Goal: Information Seeking & Learning: Learn about a topic

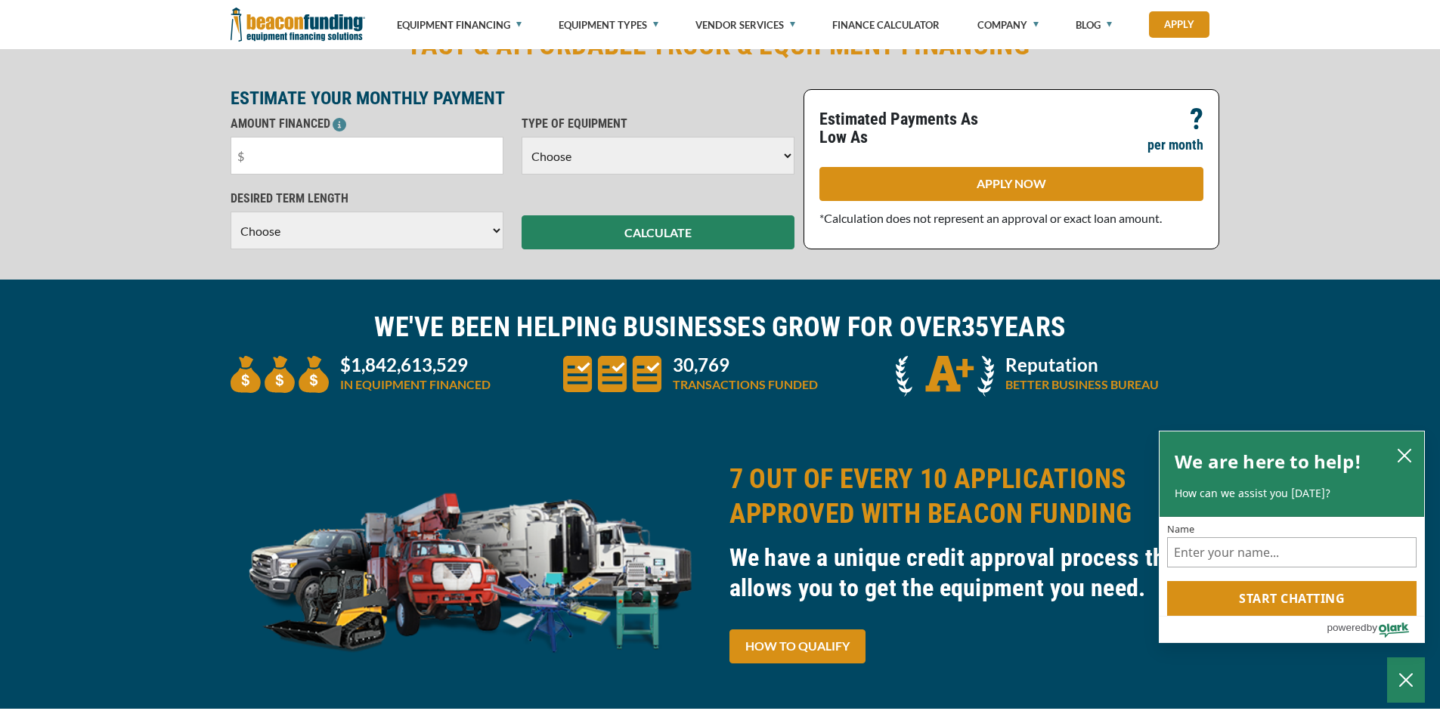
scroll to position [378, 0]
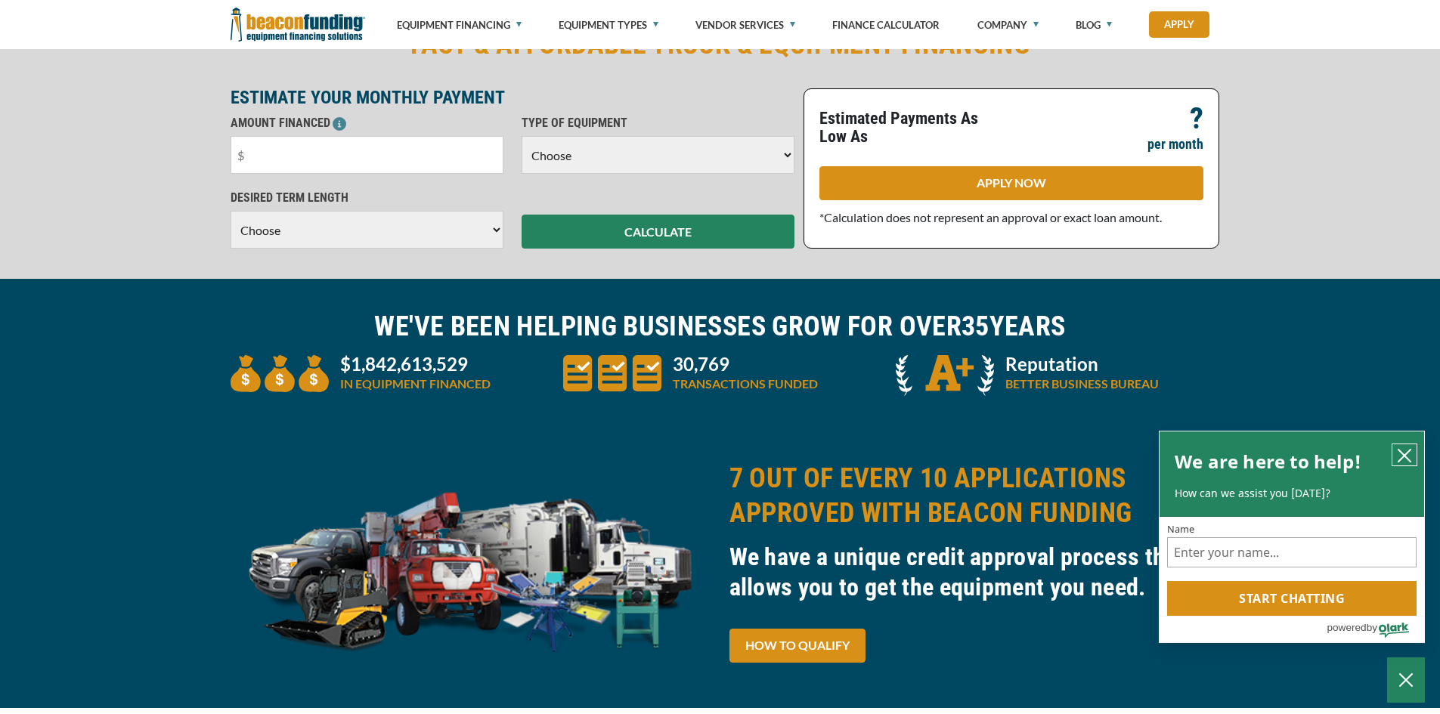
click at [1415, 457] on button "close chatbox" at bounding box center [1404, 454] width 24 height 21
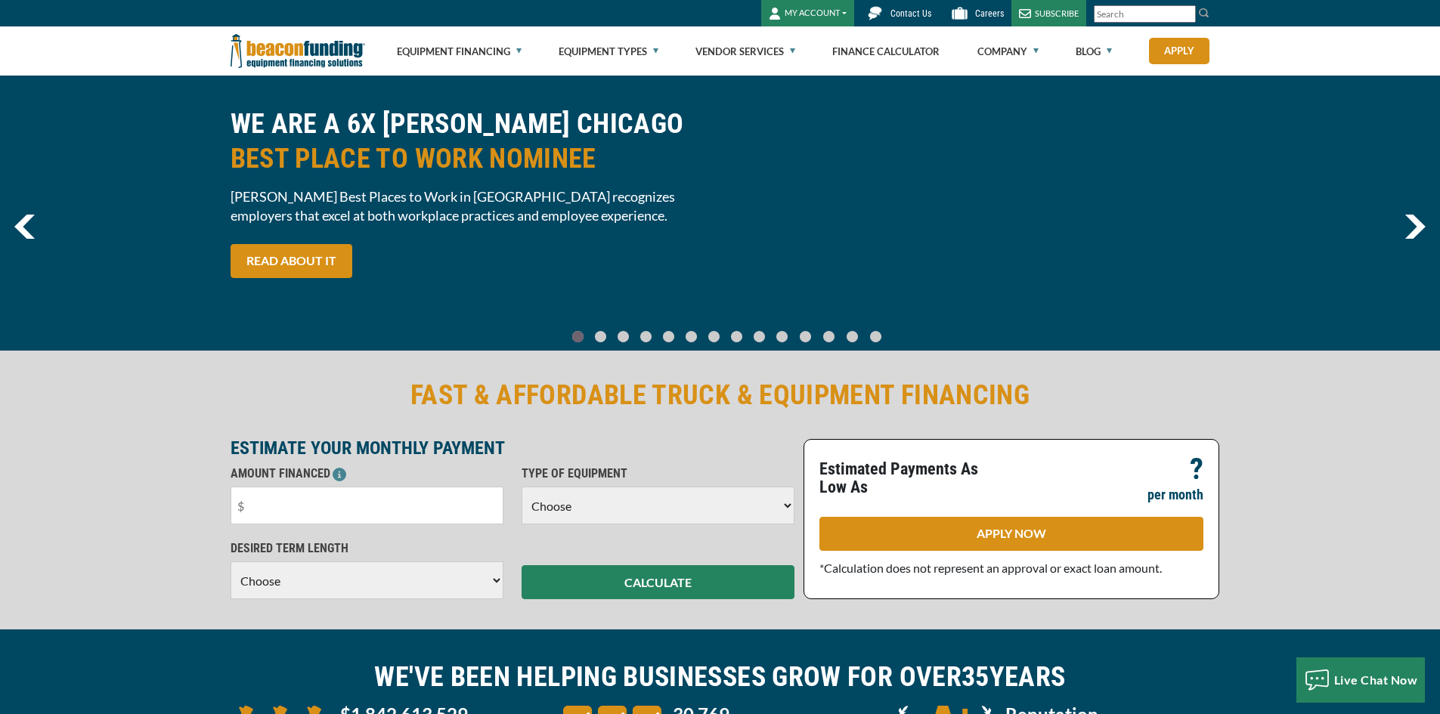
scroll to position [0, 0]
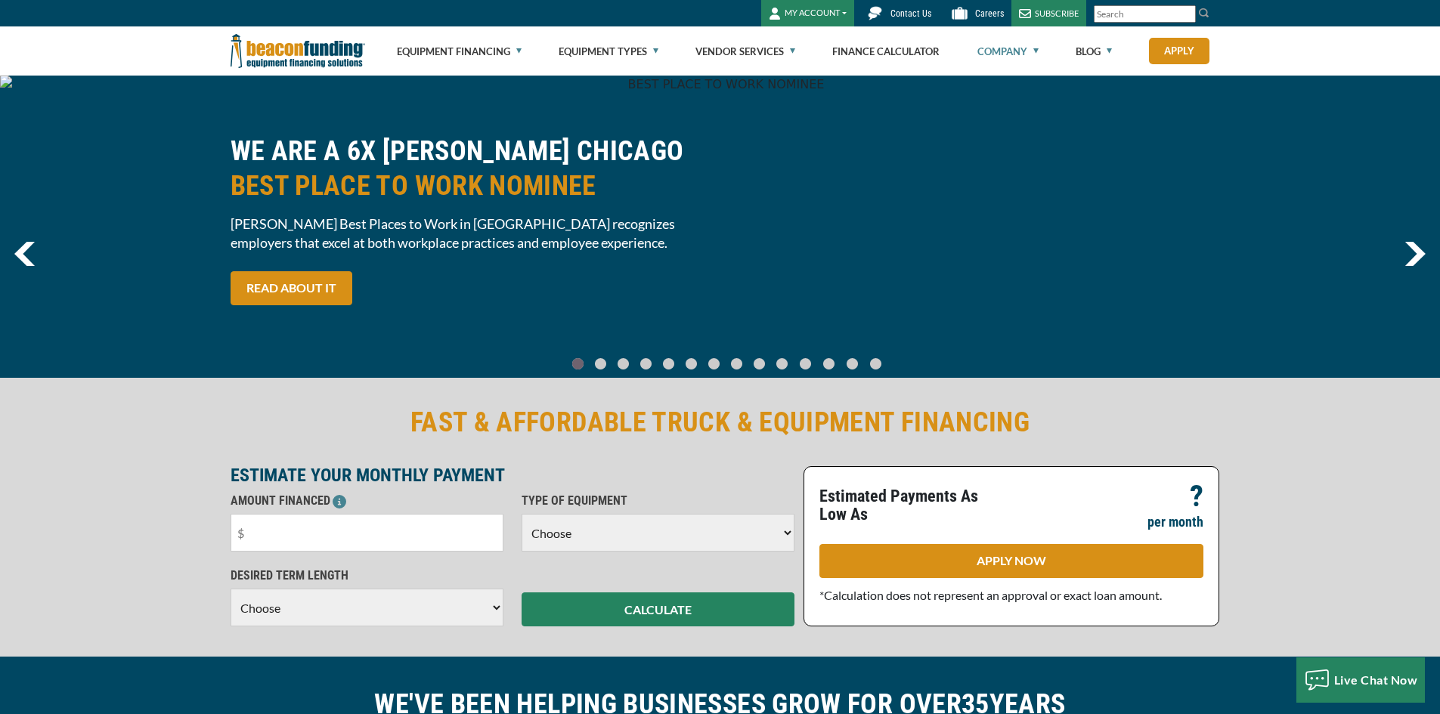
click at [1011, 49] on link "Company" at bounding box center [1007, 51] width 61 height 48
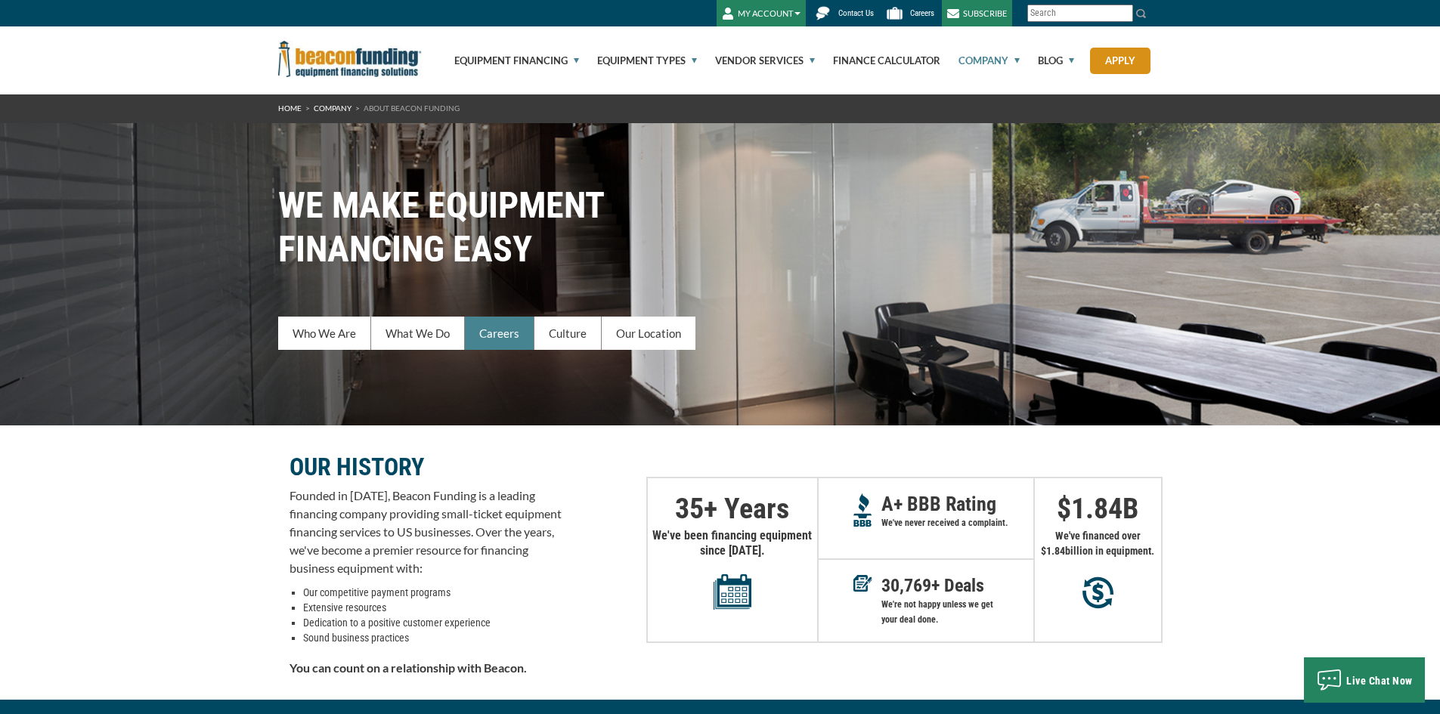
click at [504, 336] on link "Careers" at bounding box center [500, 333] width 70 height 33
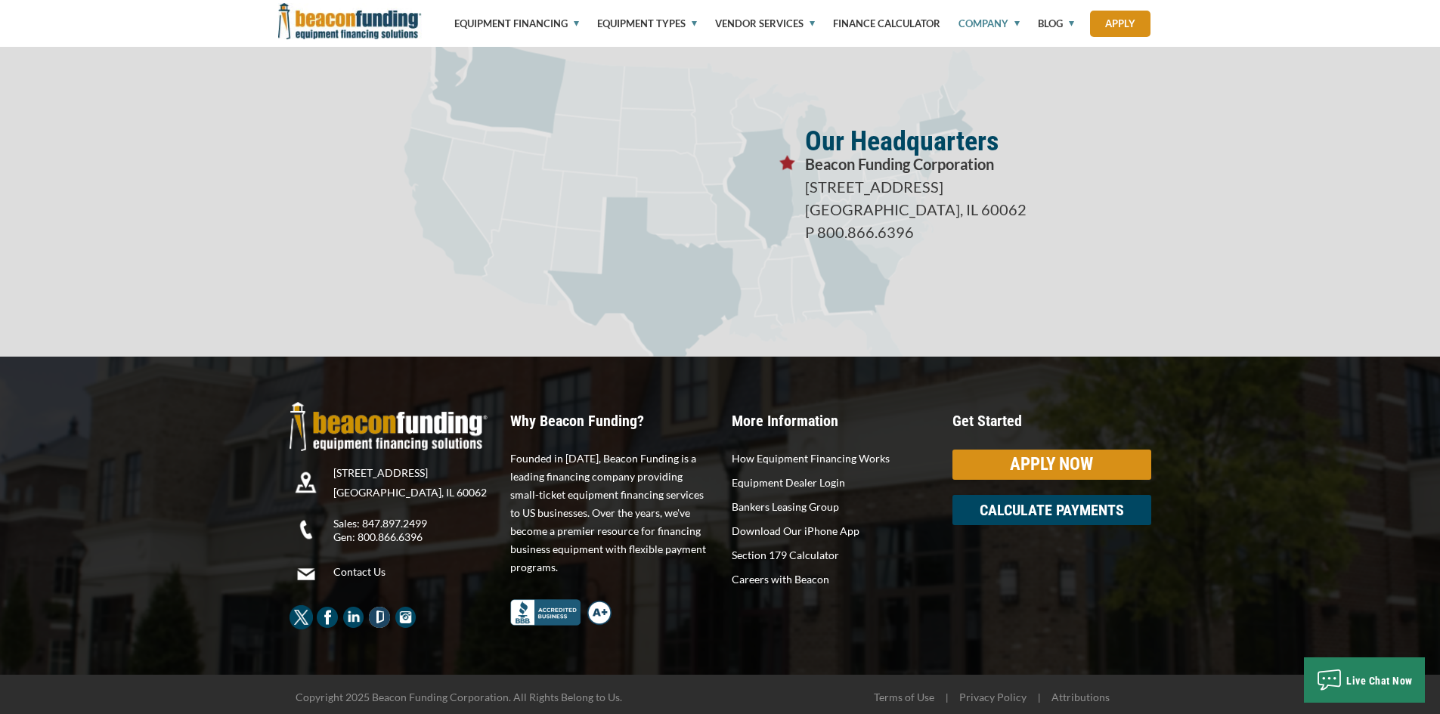
scroll to position [2648, 0]
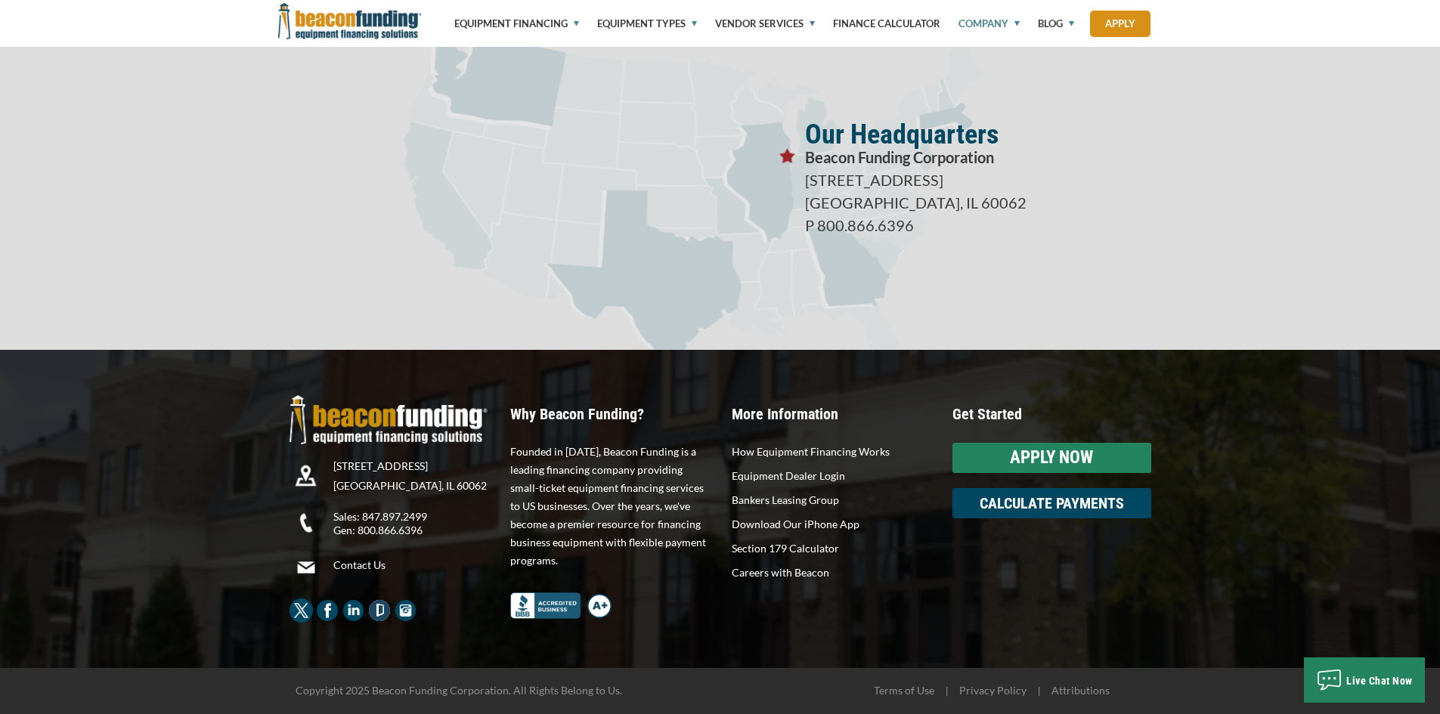
click at [1029, 454] on div "APPLY NOW" at bounding box center [1051, 458] width 199 height 30
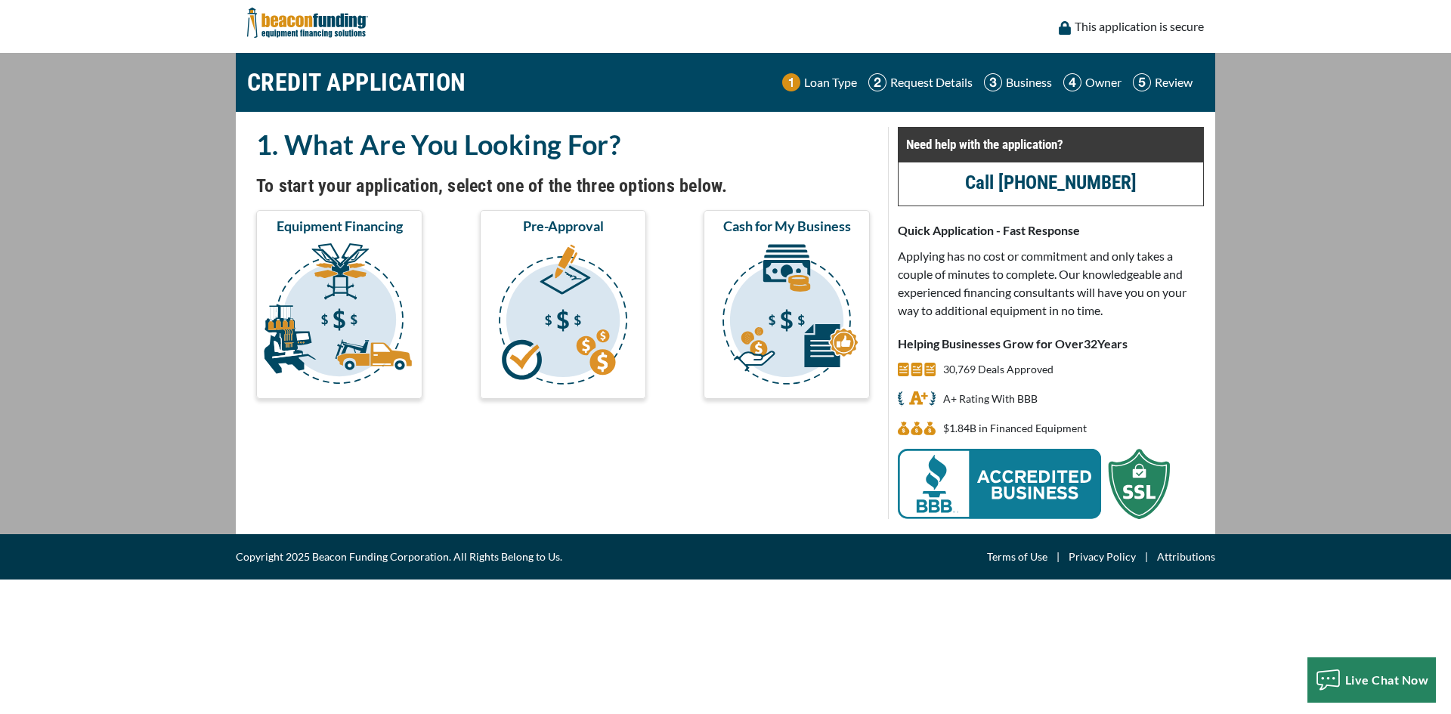
click at [273, 22] on img at bounding box center [307, 22] width 121 height 45
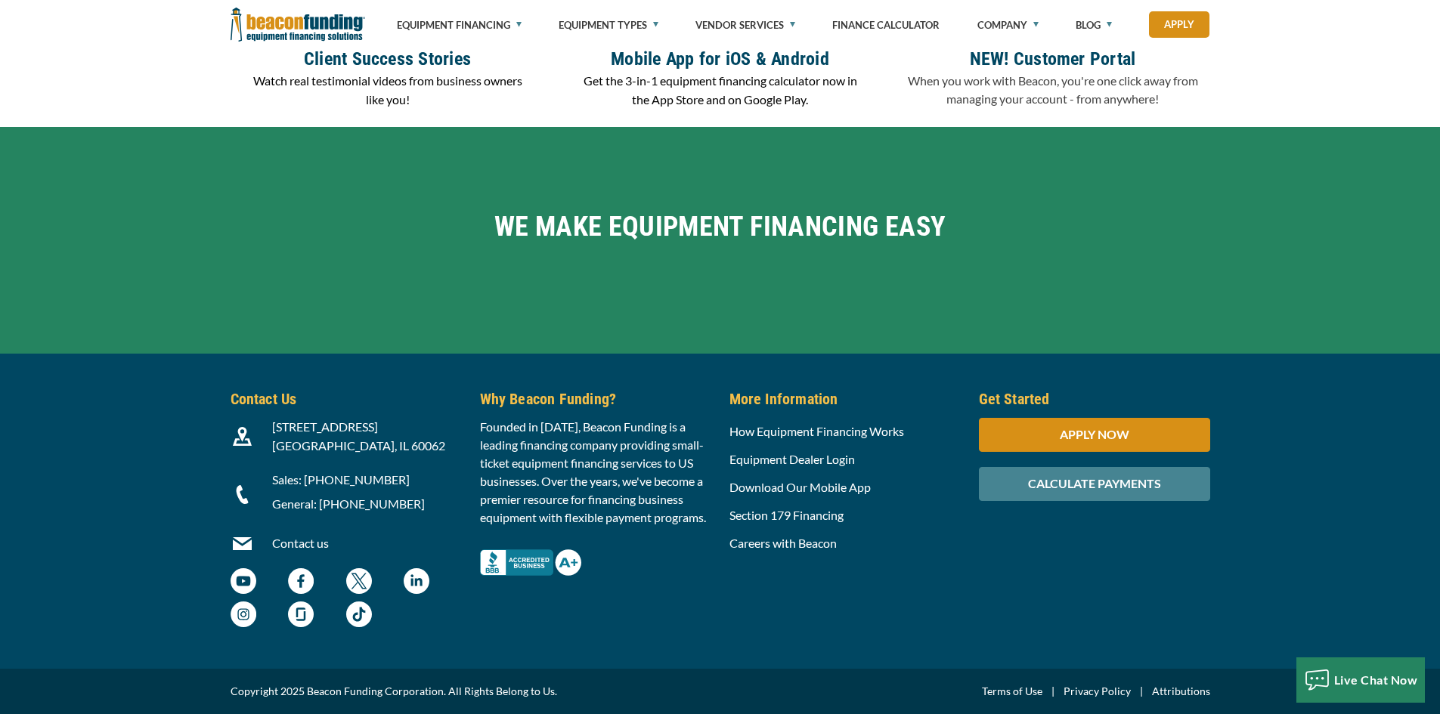
scroll to position [5348, 0]
click at [801, 536] on link "Careers with Beacon" at bounding box center [782, 543] width 107 height 14
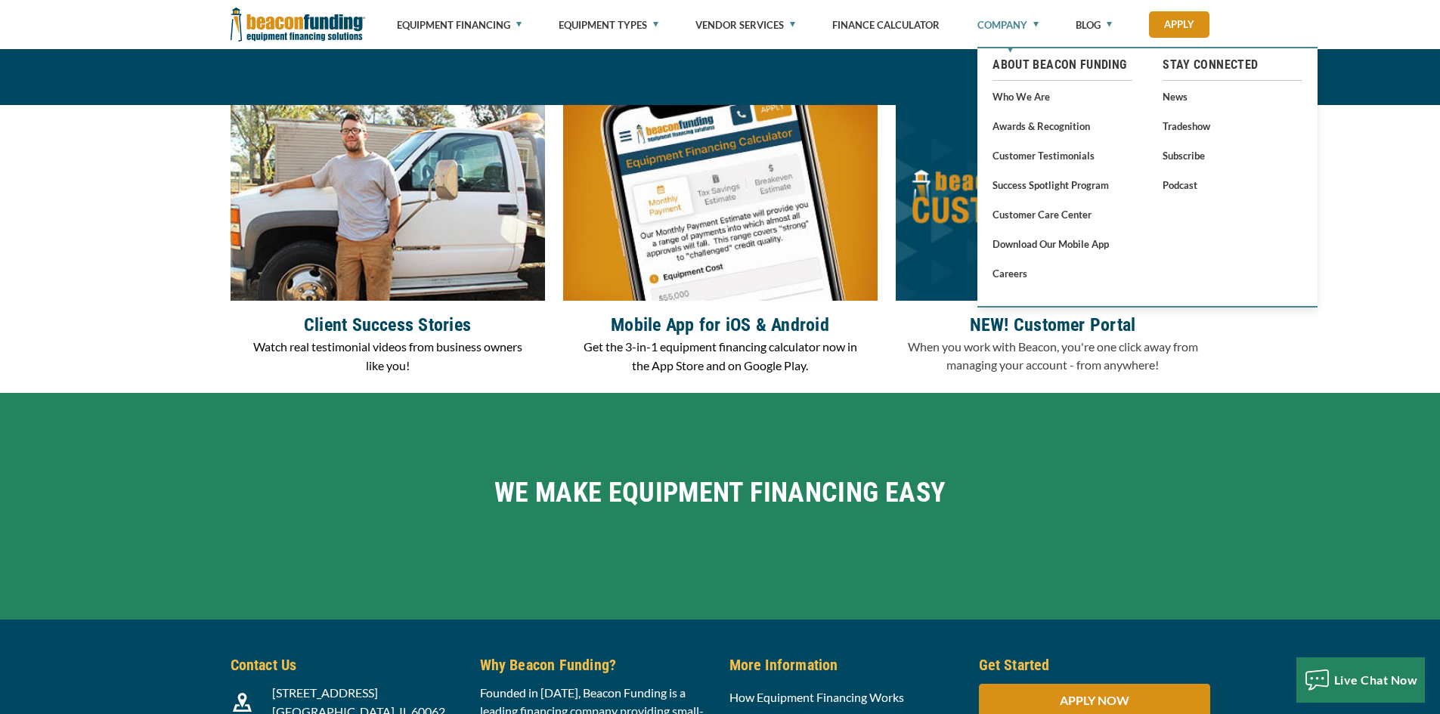
click at [1029, 29] on link "Company" at bounding box center [1007, 25] width 61 height 50
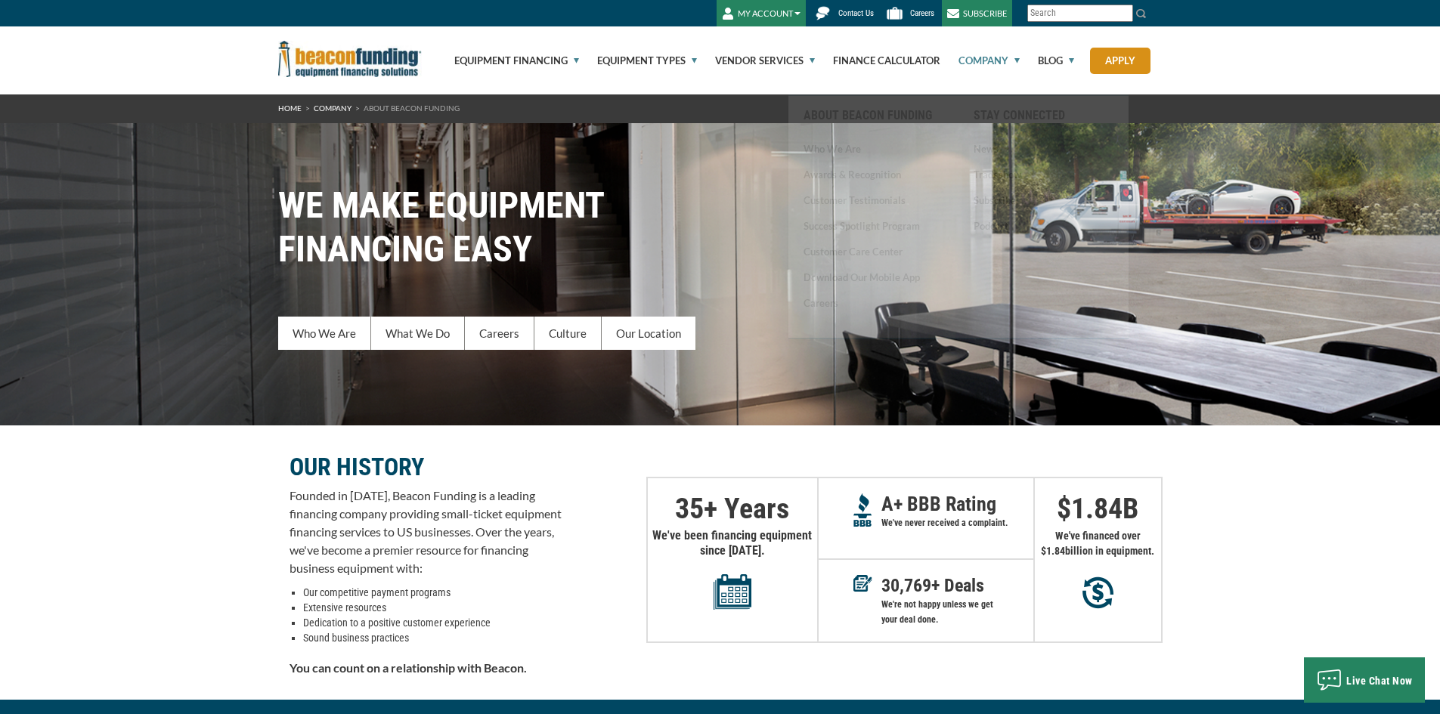
click at [921, 3] on link "Careers" at bounding box center [911, 13] width 60 height 26
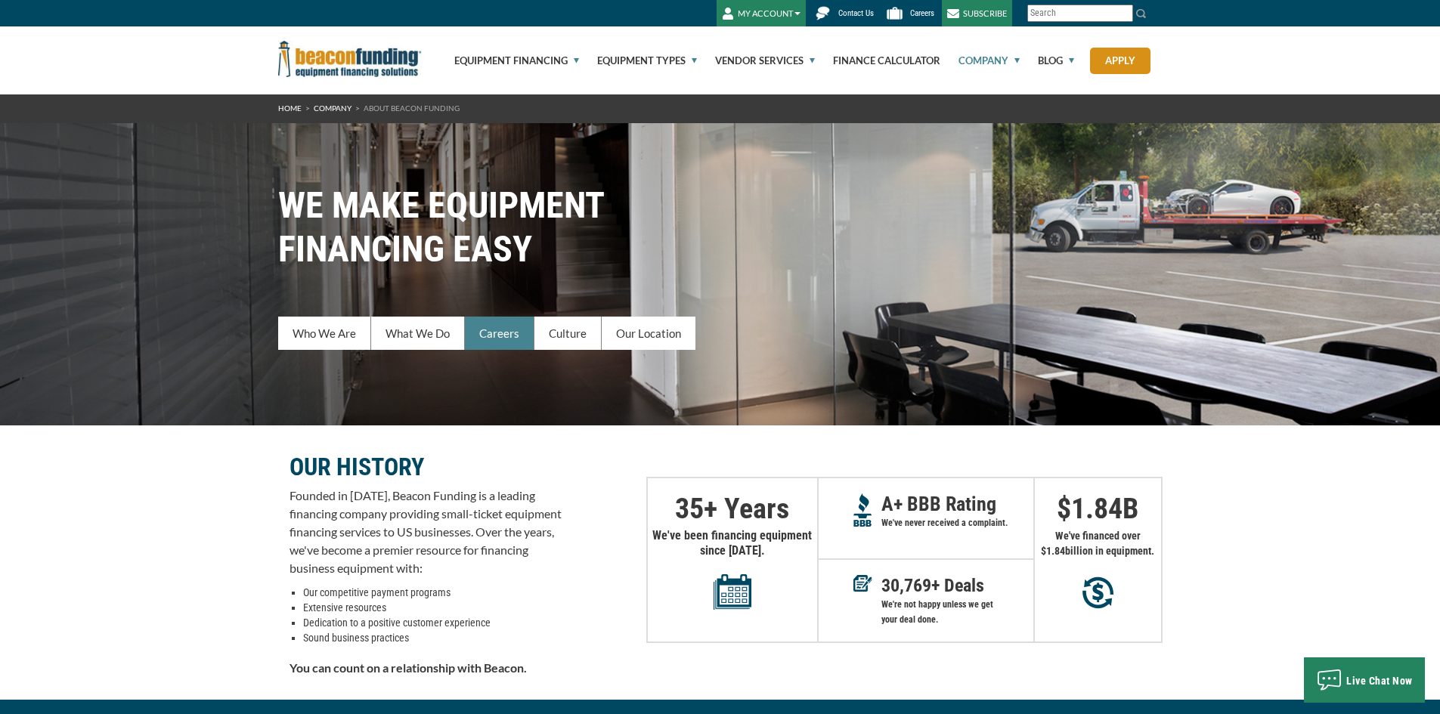
click at [491, 336] on link "Careers" at bounding box center [500, 333] width 70 height 33
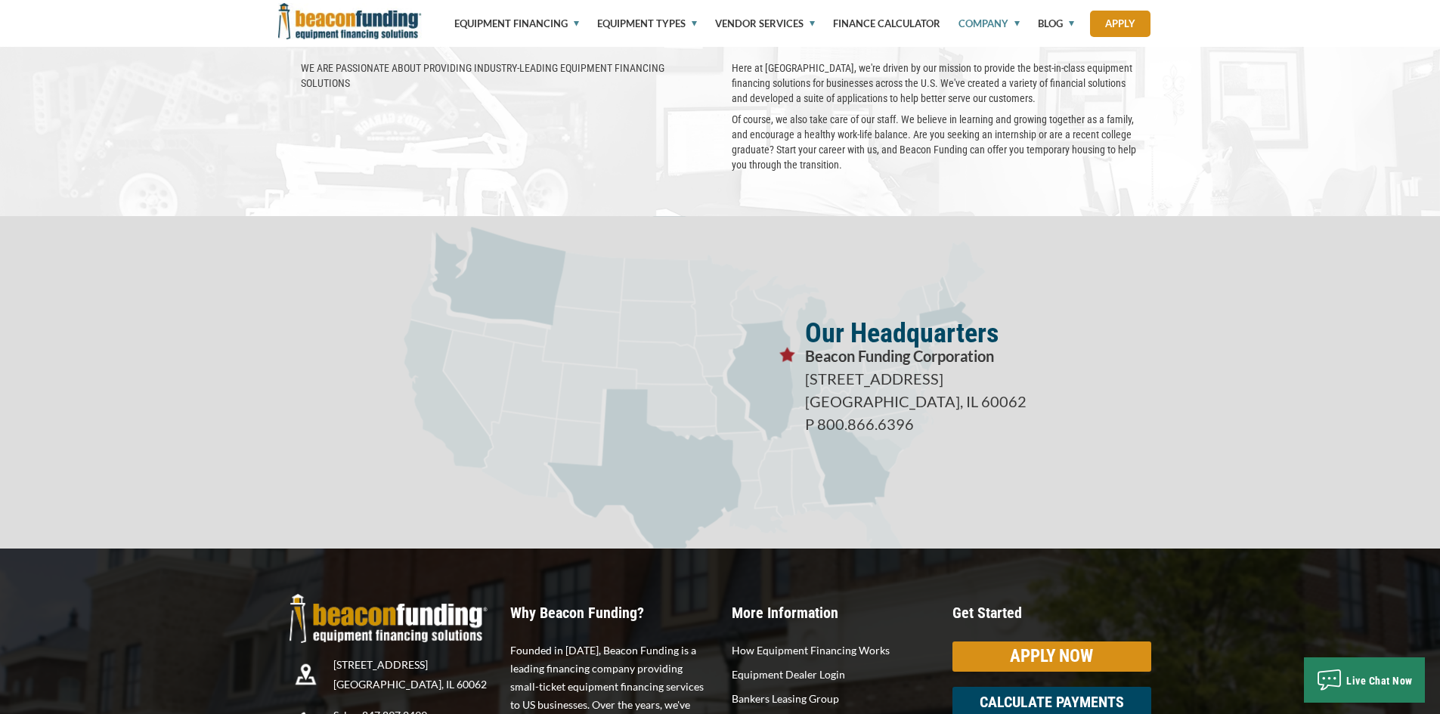
scroll to position [2627, 0]
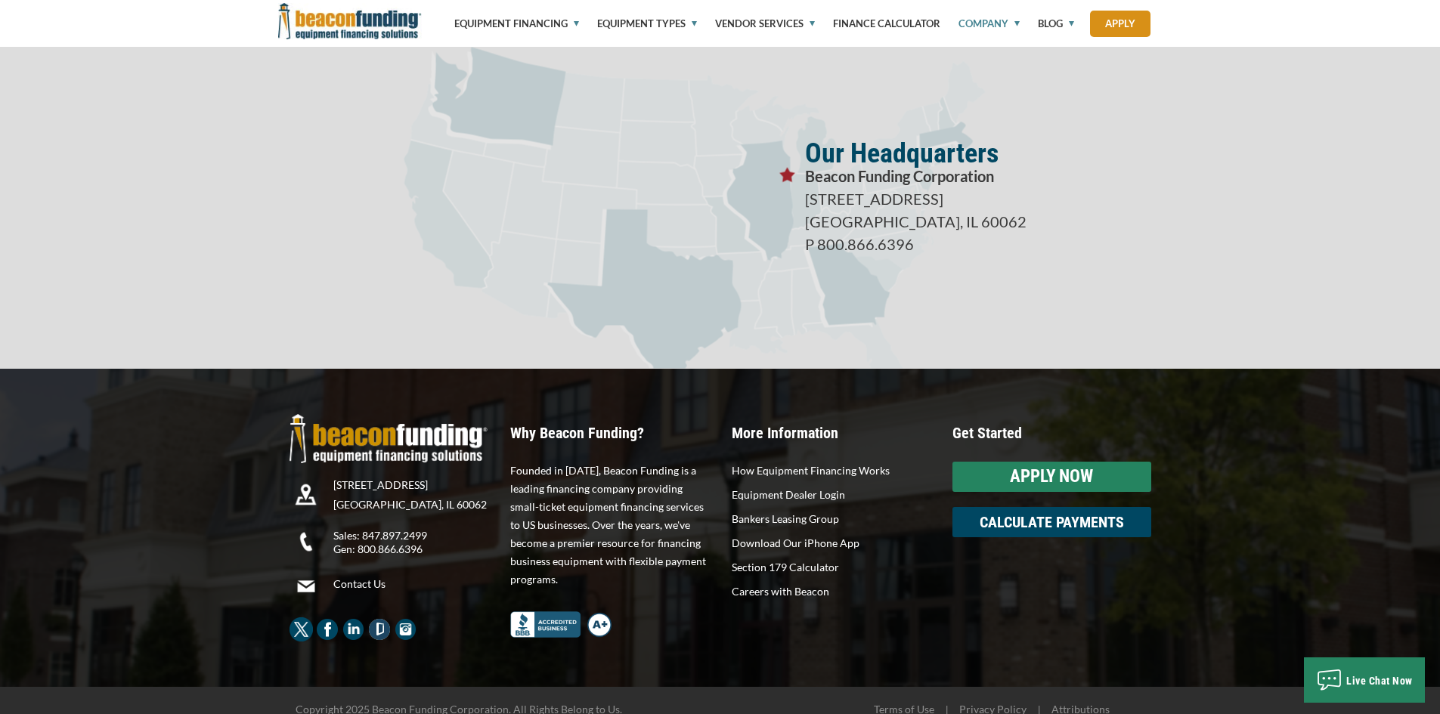
click at [1082, 476] on div "APPLY NOW" at bounding box center [1051, 477] width 199 height 30
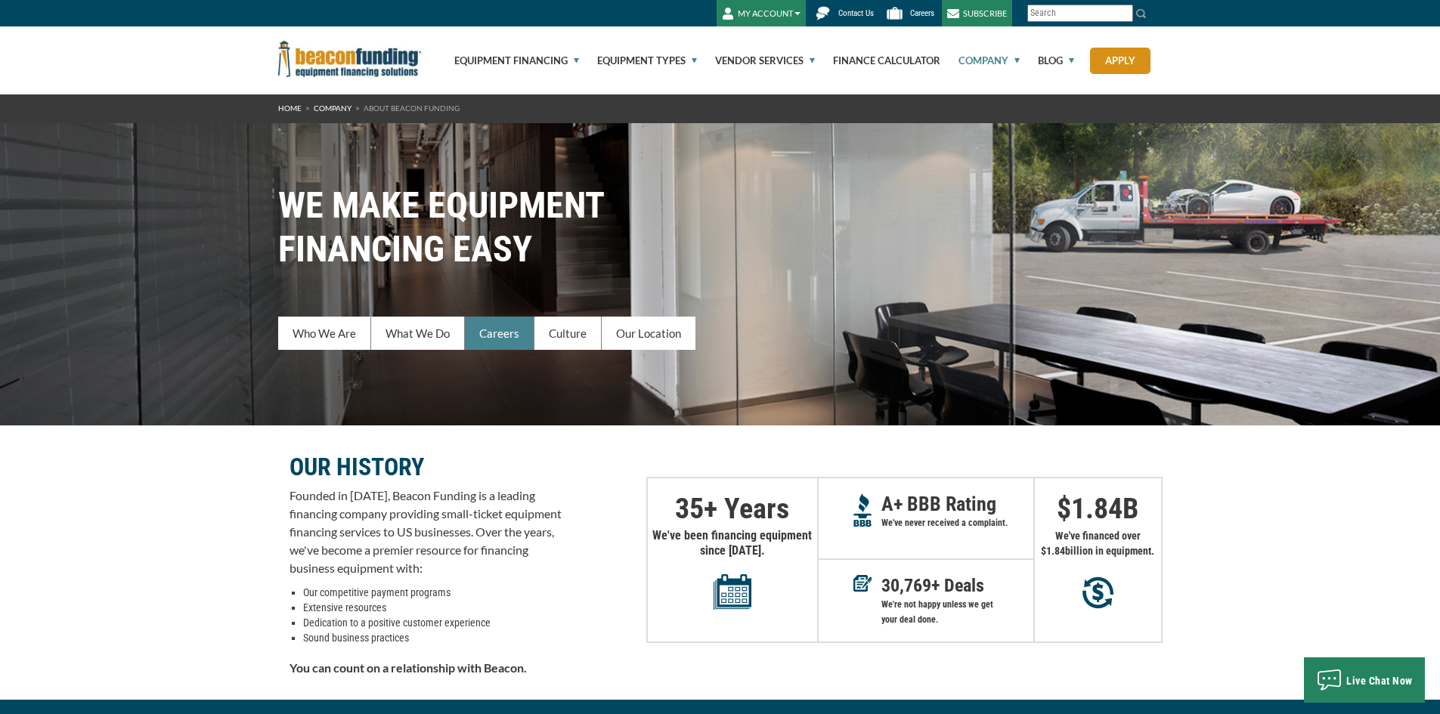
click at [500, 334] on link "Careers" at bounding box center [500, 333] width 70 height 33
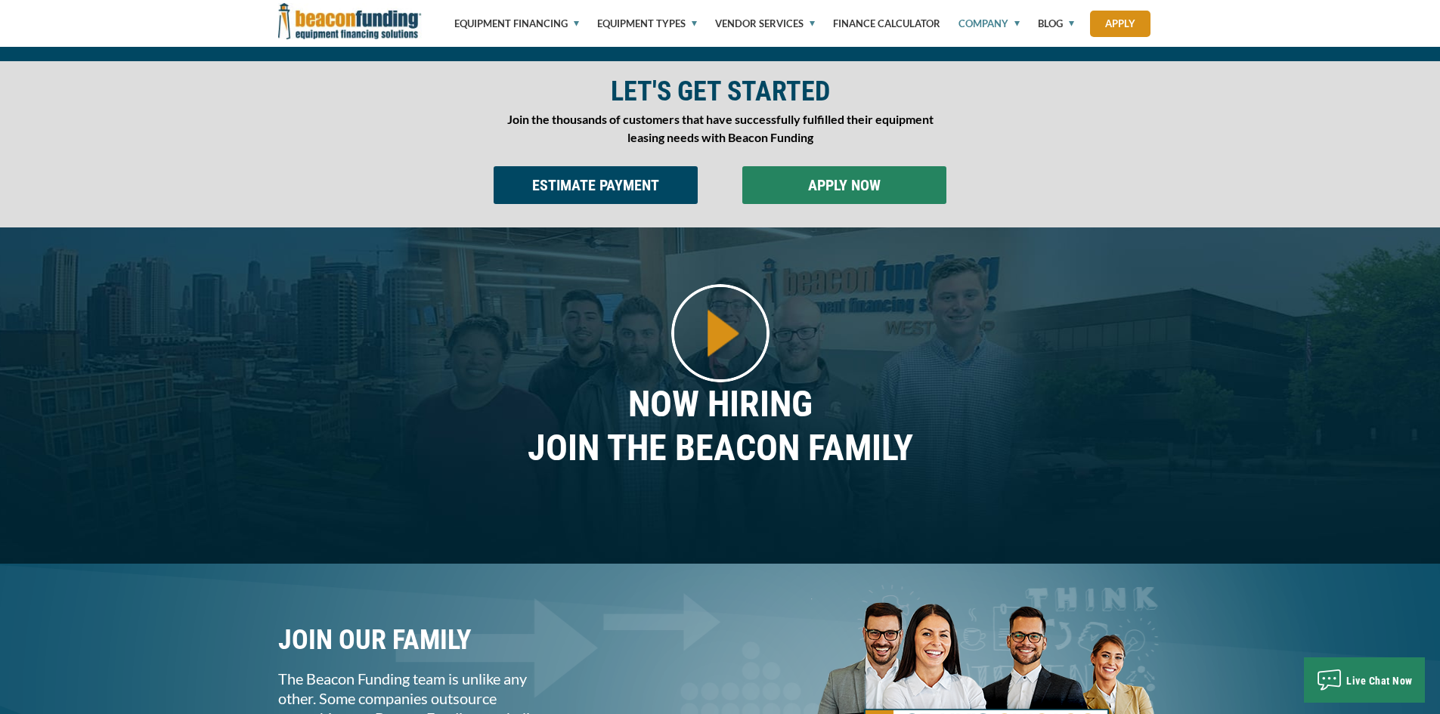
click at [805, 183] on input "APPLY NOW" at bounding box center [844, 185] width 204 height 38
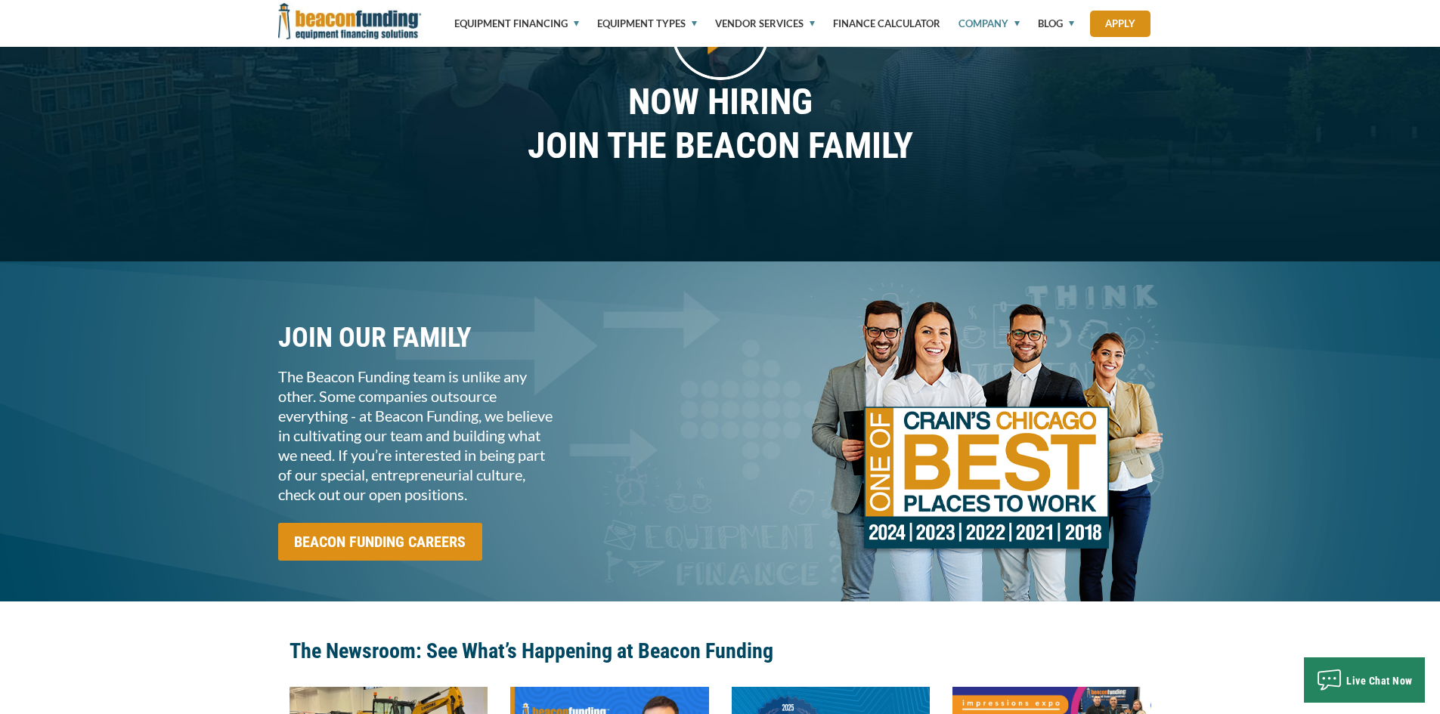
scroll to position [1493, 0]
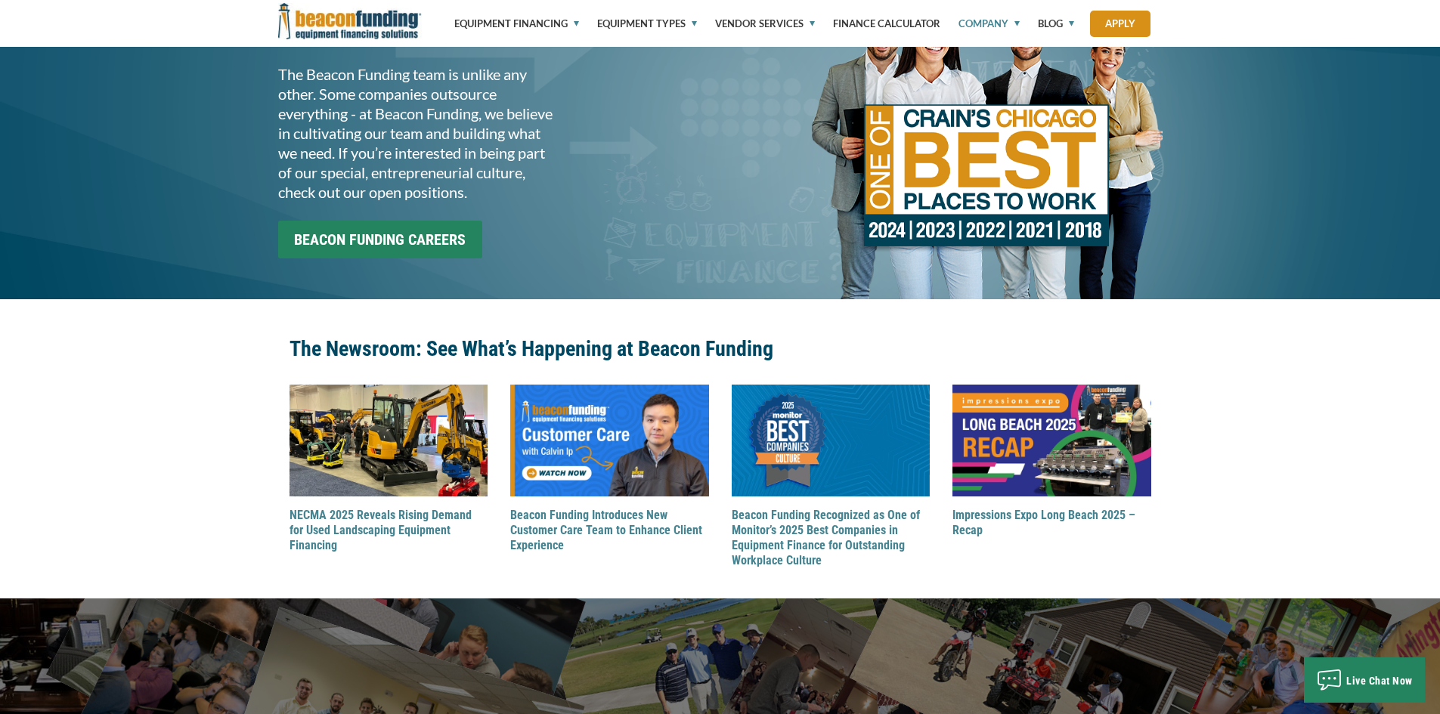
click at [382, 258] on input "BEACON FUNDING CAREERS" at bounding box center [380, 240] width 204 height 38
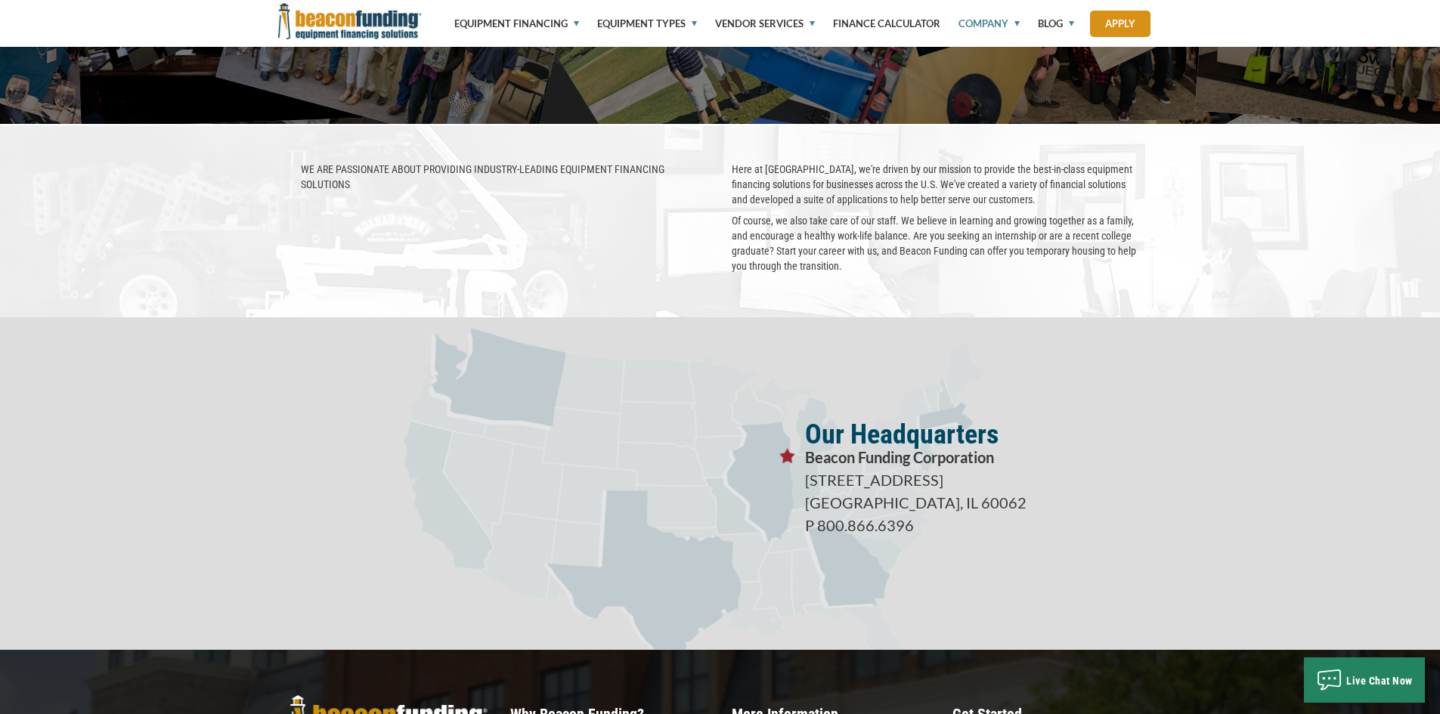
scroll to position [2043, 0]
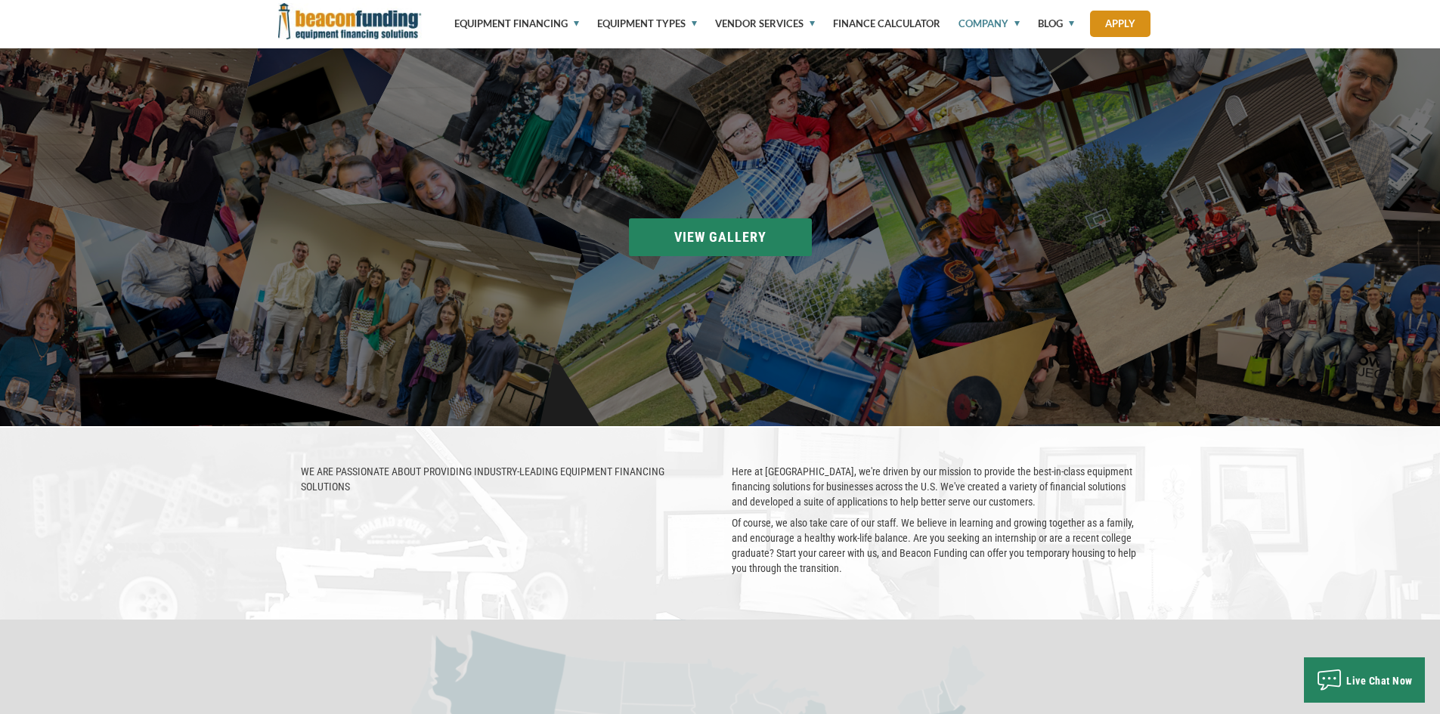
click at [769, 223] on section "Beacon Accounting at the 100 Best Places to Work in Chicago pizza party New sui…" at bounding box center [720, 237] width 1440 height 378
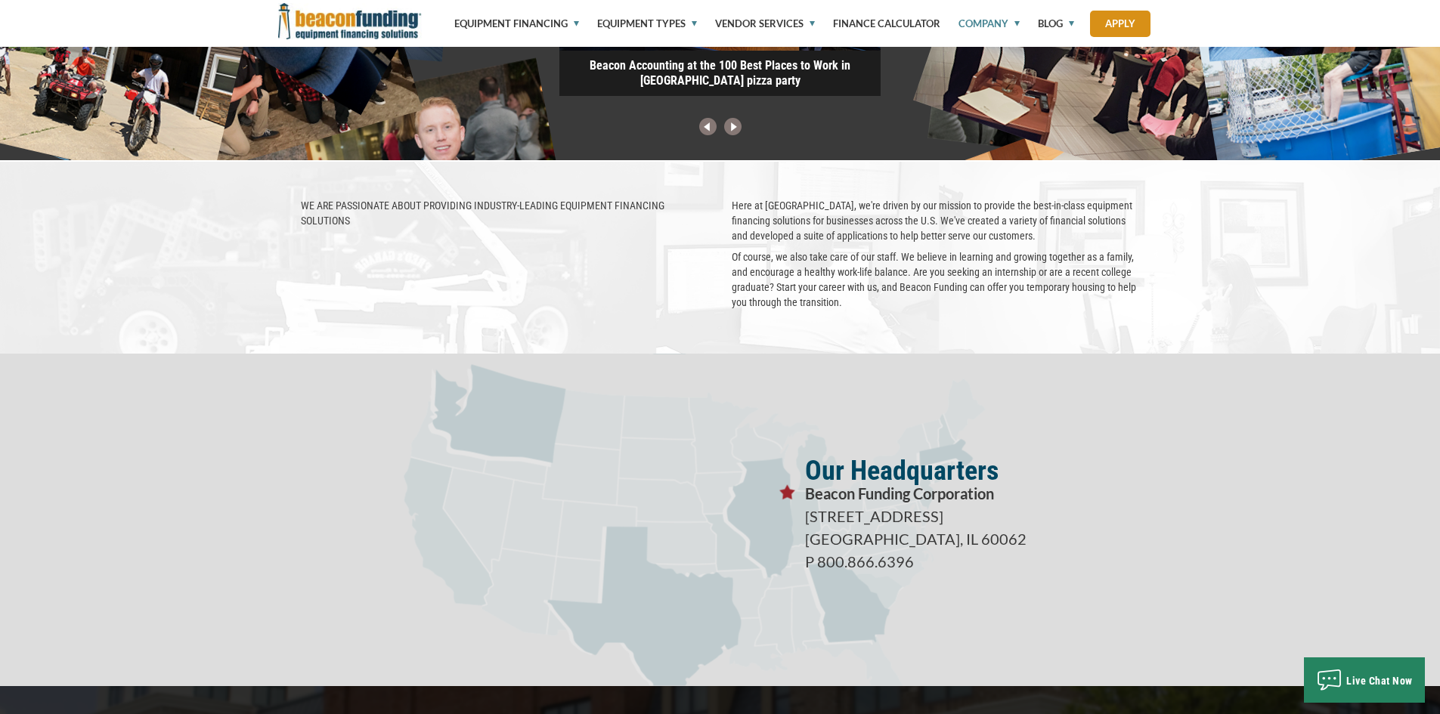
scroll to position [2345, 0]
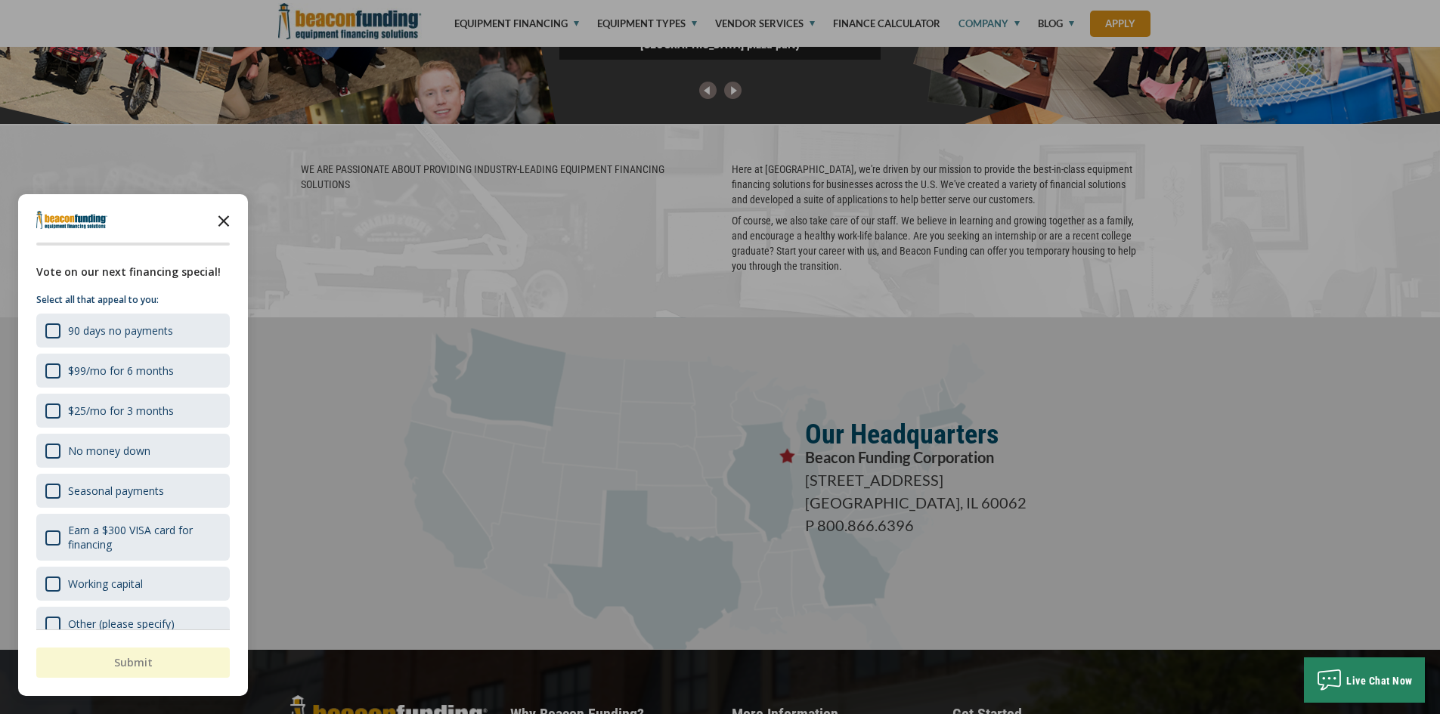
click at [223, 218] on icon "Close the survey" at bounding box center [224, 220] width 30 height 30
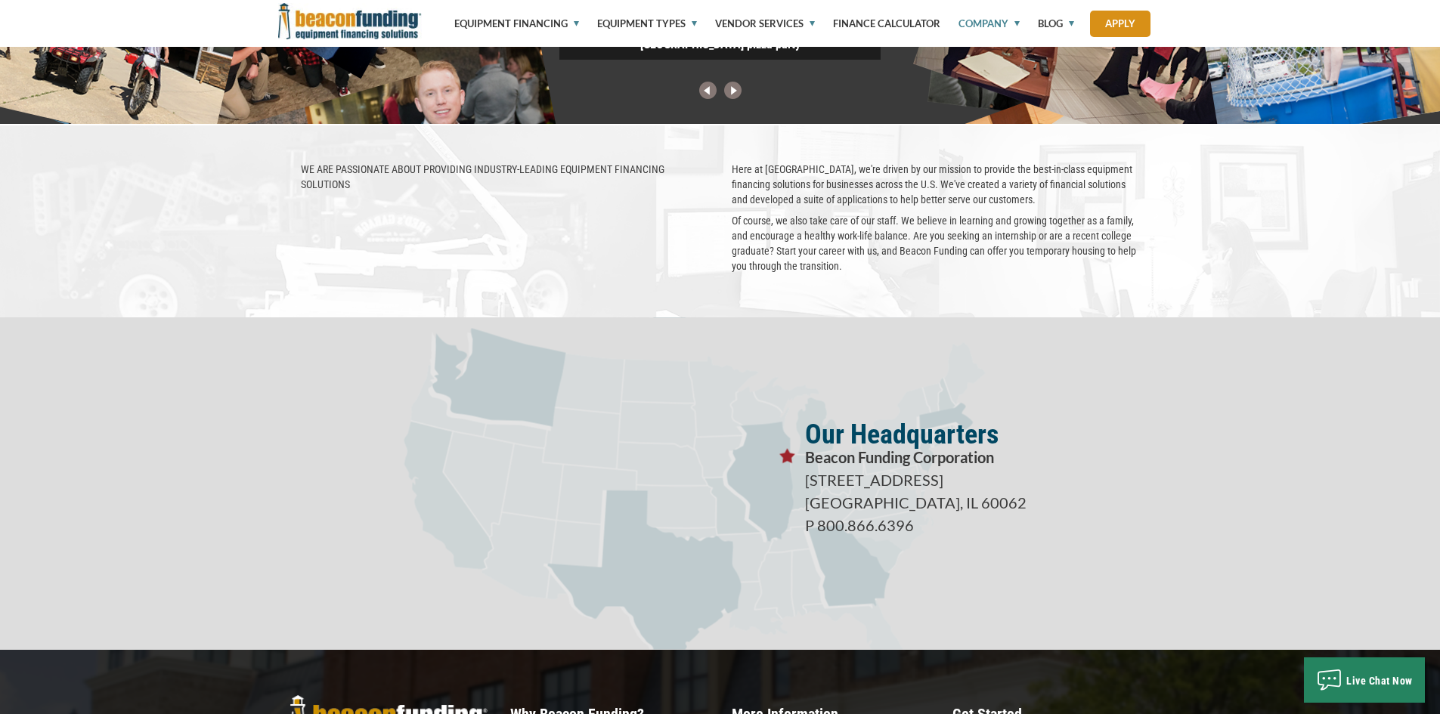
scroll to position [2119, 0]
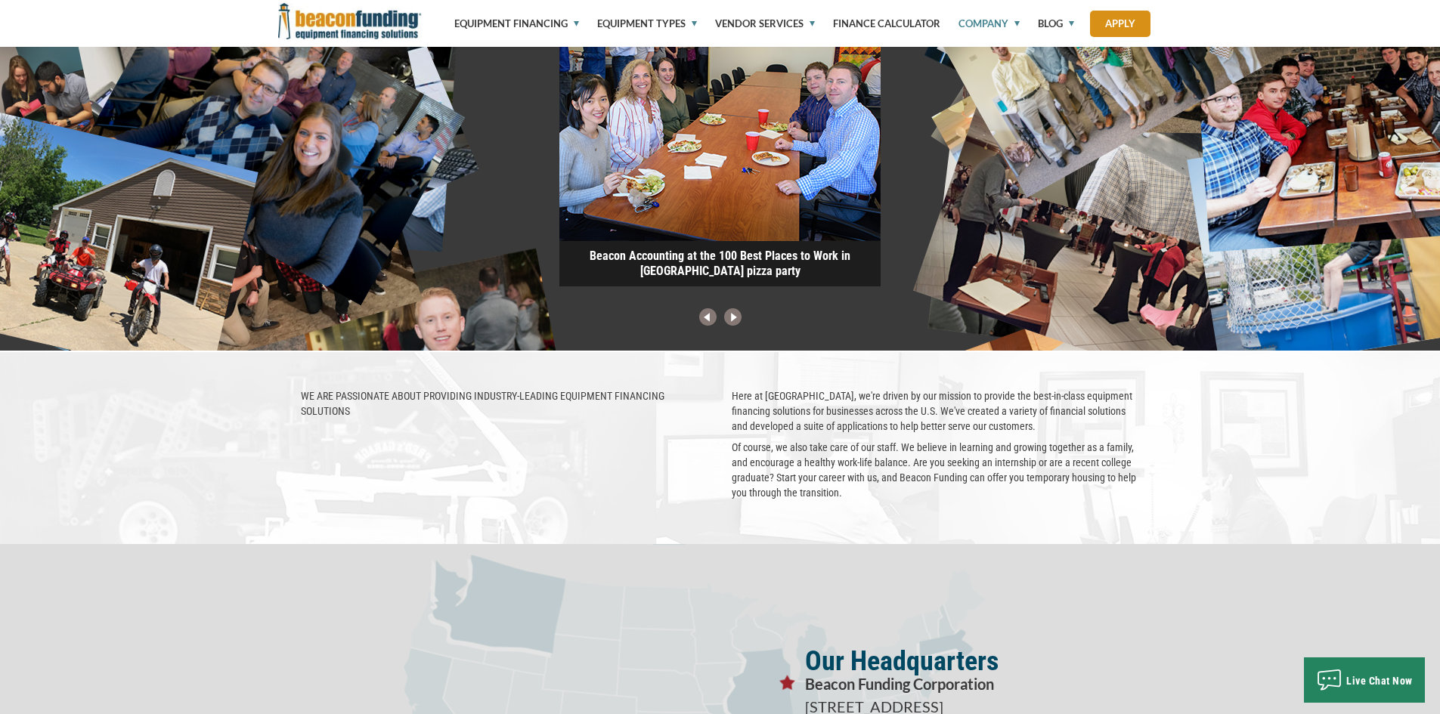
click at [978, 20] on link "Company" at bounding box center [980, 23] width 79 height 47
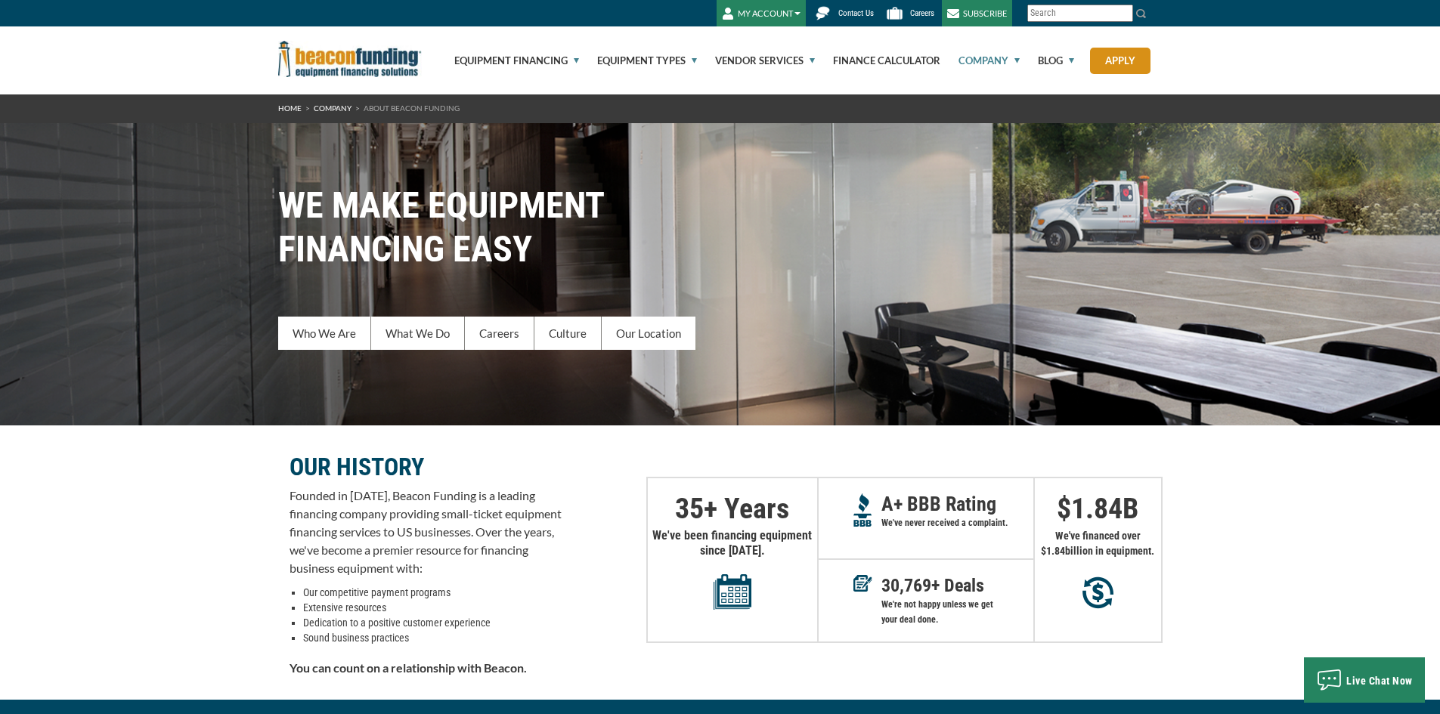
click at [841, 14] on span "Contact Us" at bounding box center [856, 13] width 36 height 10
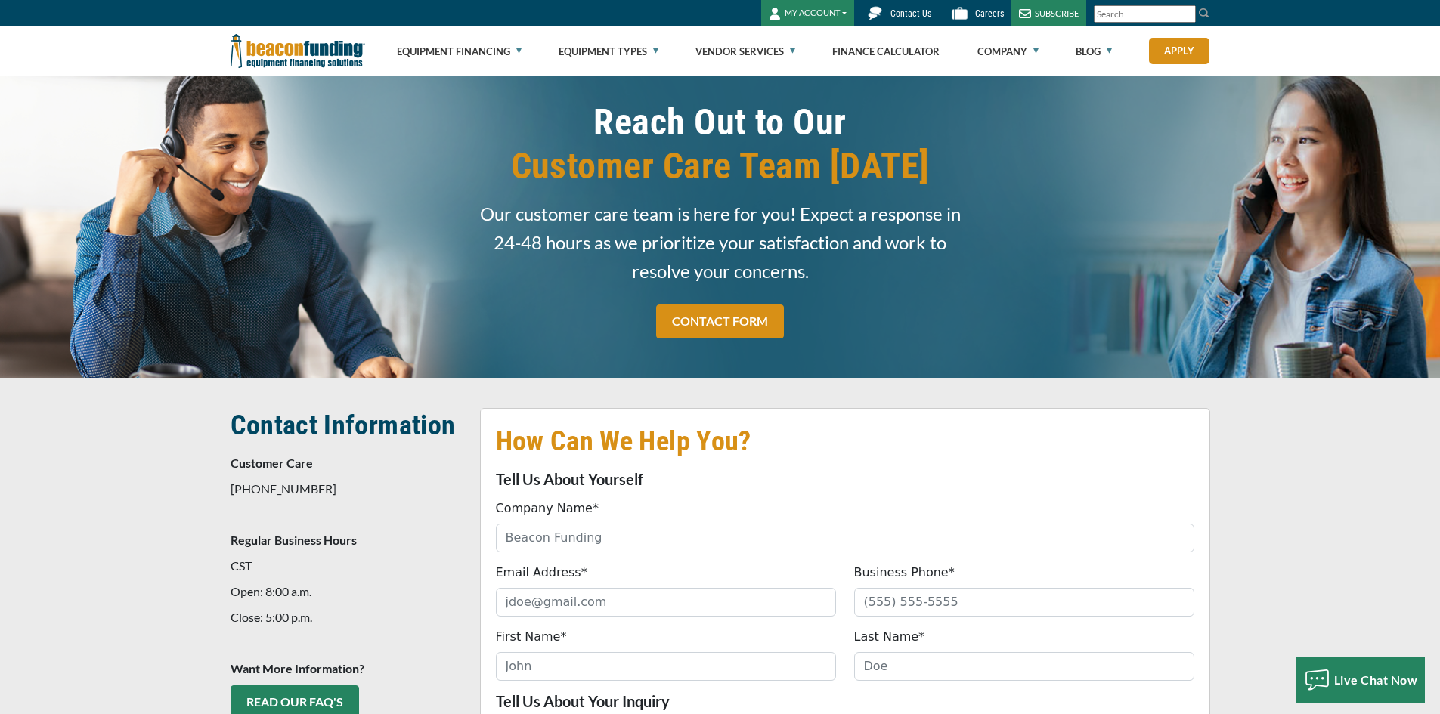
click at [330, 46] on img at bounding box center [298, 50] width 135 height 49
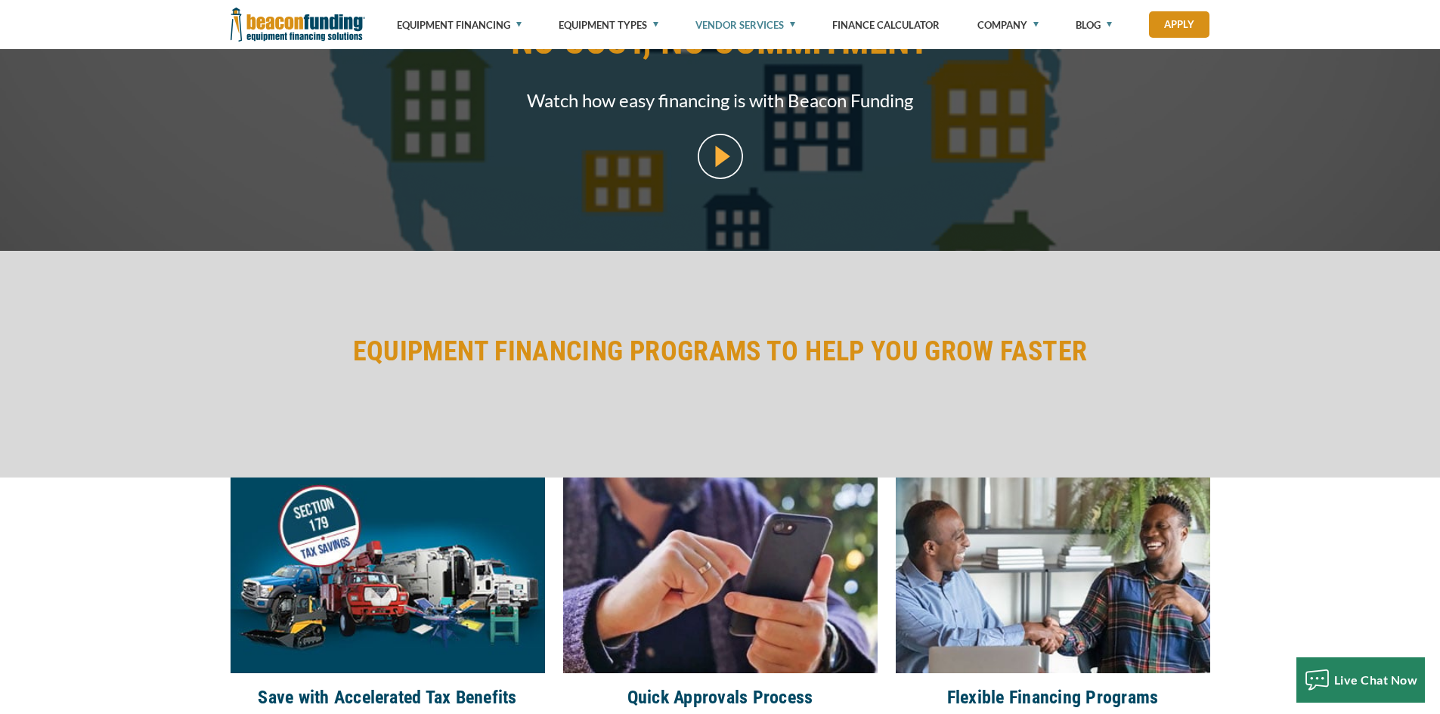
scroll to position [2041, 0]
